Goal: Find specific page/section: Find specific page/section

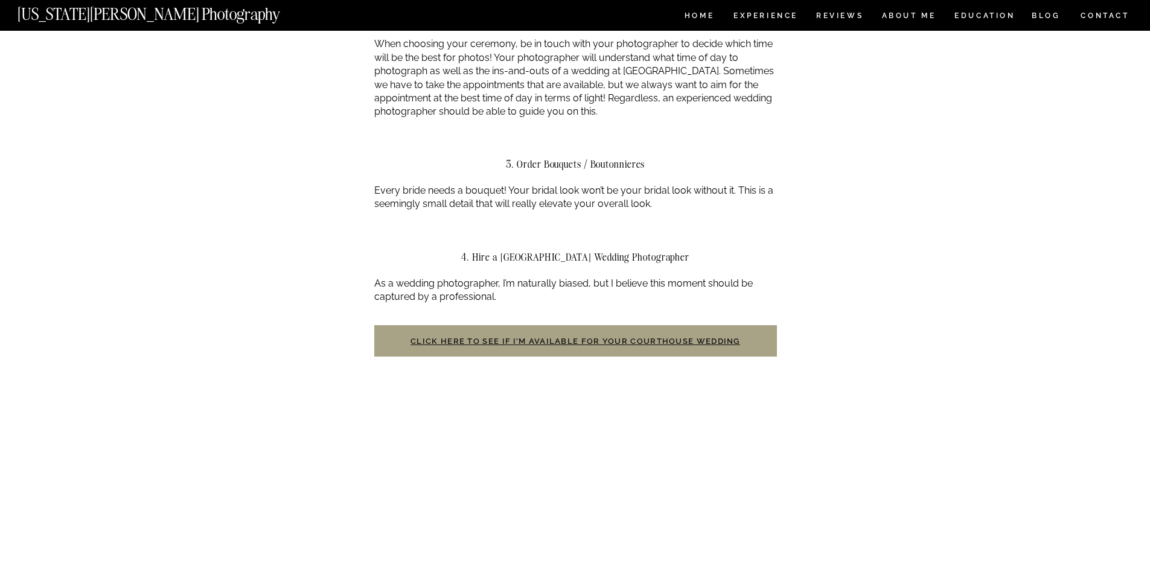
scroll to position [1216, 0]
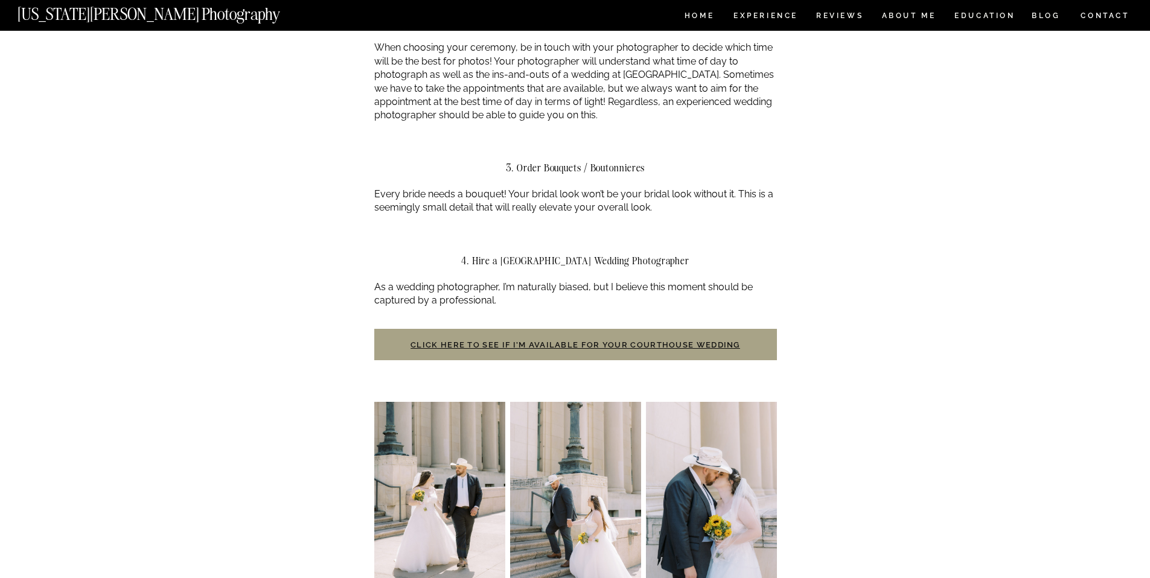
click at [588, 351] on h3 "Click here to see if I’m available for your courthouse wedding" at bounding box center [575, 344] width 403 height 31
click at [590, 348] on link "Click here to see if I’m available for your courthouse wedding" at bounding box center [575, 344] width 330 height 9
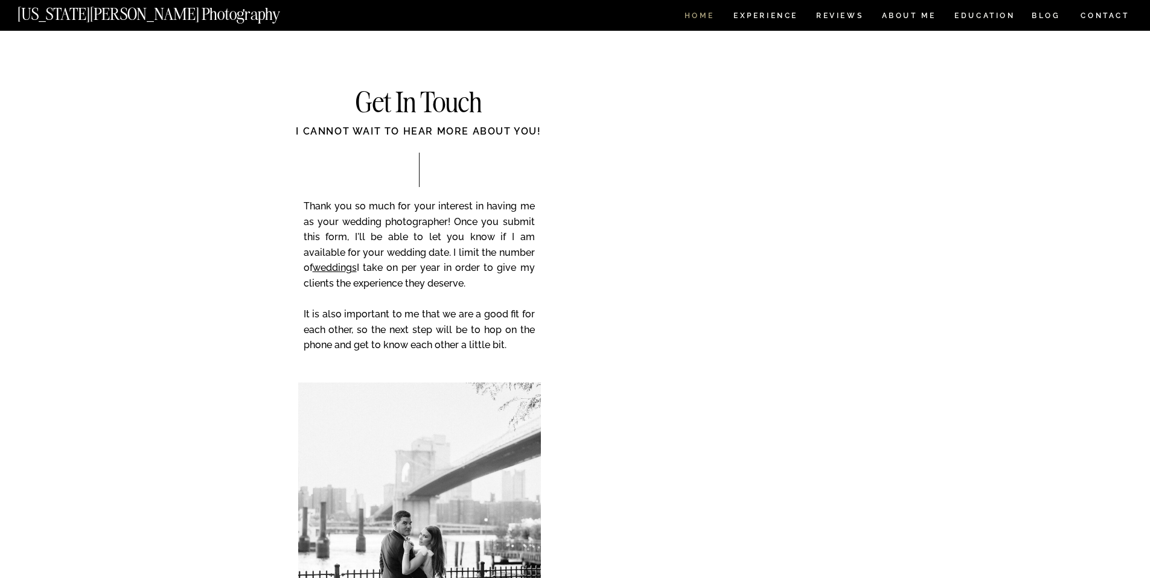
click at [701, 14] on nav "HOME" at bounding box center [699, 17] width 34 height 10
